Goal: Task Accomplishment & Management: Manage account settings

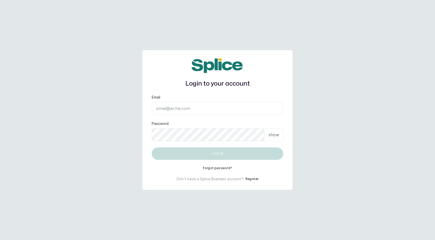
type input "[EMAIL_ADDRESS][DOMAIN_NAME]"
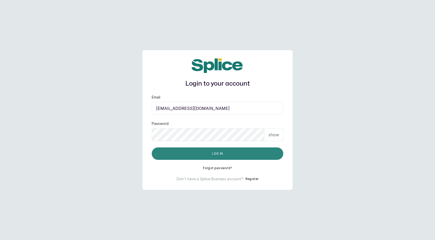
click at [212, 155] on button "Log in" at bounding box center [217, 153] width 131 height 12
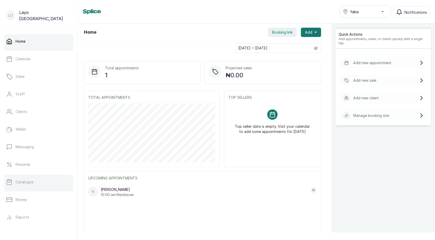
scroll to position [57, 0]
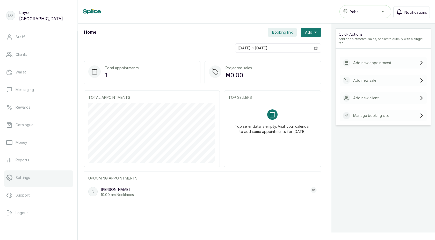
click at [26, 177] on p "Settings" at bounding box center [23, 177] width 14 height 5
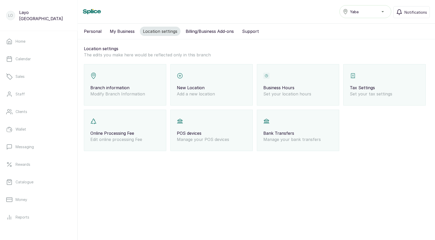
click at [99, 30] on button "Personal" at bounding box center [93, 31] width 24 height 9
